Goal: Task Accomplishment & Management: Manage account settings

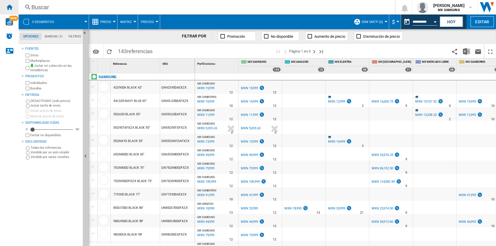
click at [9, 8] on ng-md-icon "Inicio" at bounding box center [9, 6] width 7 height 7
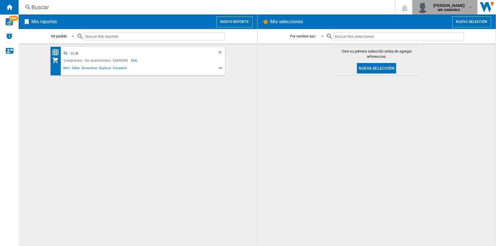
click at [460, 5] on span "[PERSON_NAME]" at bounding box center [449, 6] width 32 height 6
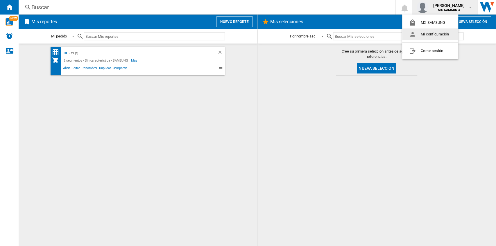
click at [432, 33] on button "Mi configuración" at bounding box center [430, 34] width 56 height 12
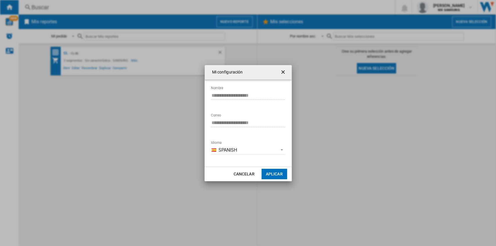
click at [283, 72] on ng-md-icon "getI18NText('BUTTONS.CLOSE_DIALOG')" at bounding box center [283, 72] width 7 height 7
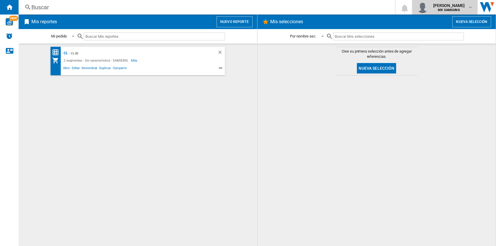
click at [436, 3] on span "[PERSON_NAME]" at bounding box center [449, 6] width 32 height 6
